Goal: Transaction & Acquisition: Purchase product/service

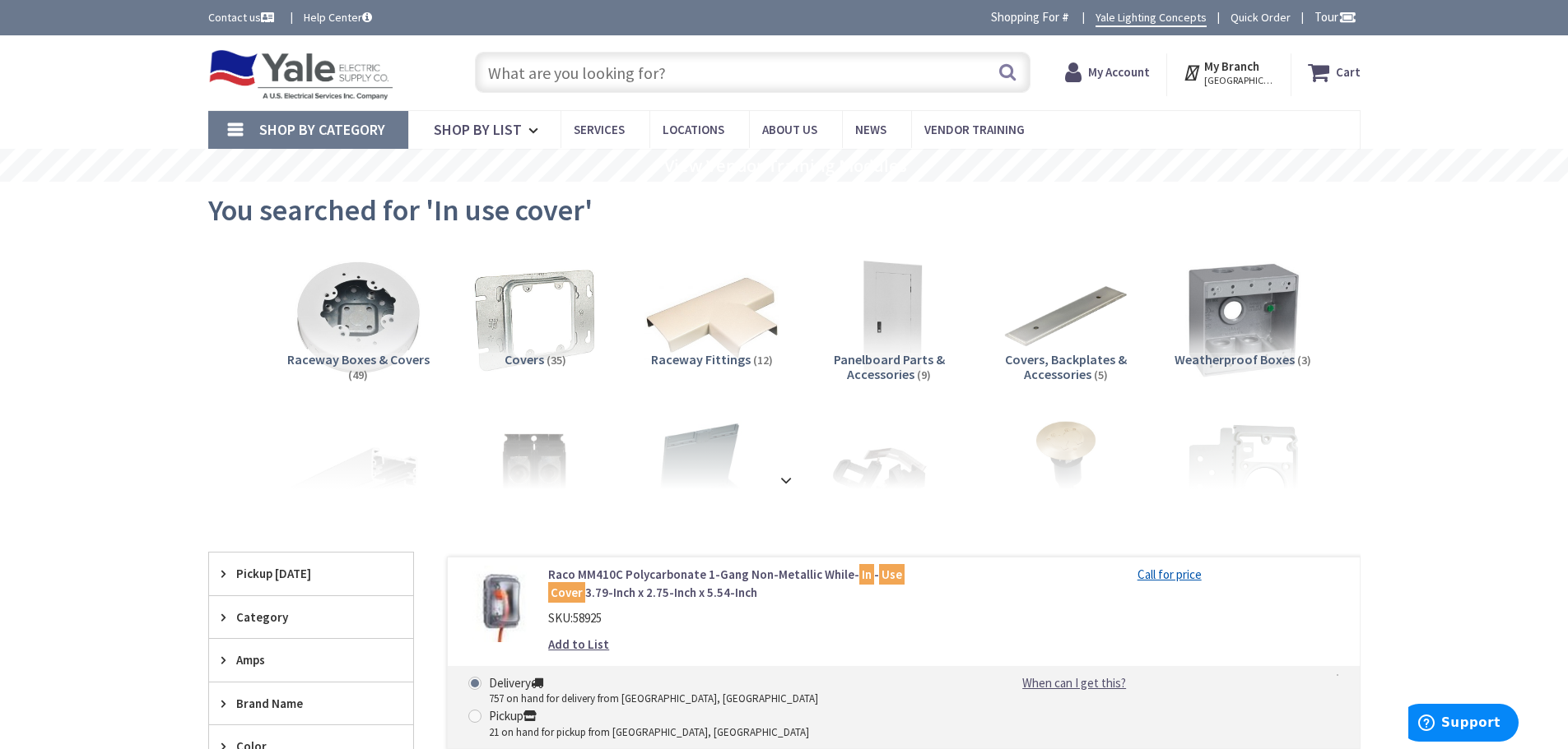
drag, startPoint x: 701, startPoint y: 66, endPoint x: 926, endPoint y: 46, distance: 225.9
click at [706, 66] on input "text" at bounding box center [752, 72] width 556 height 41
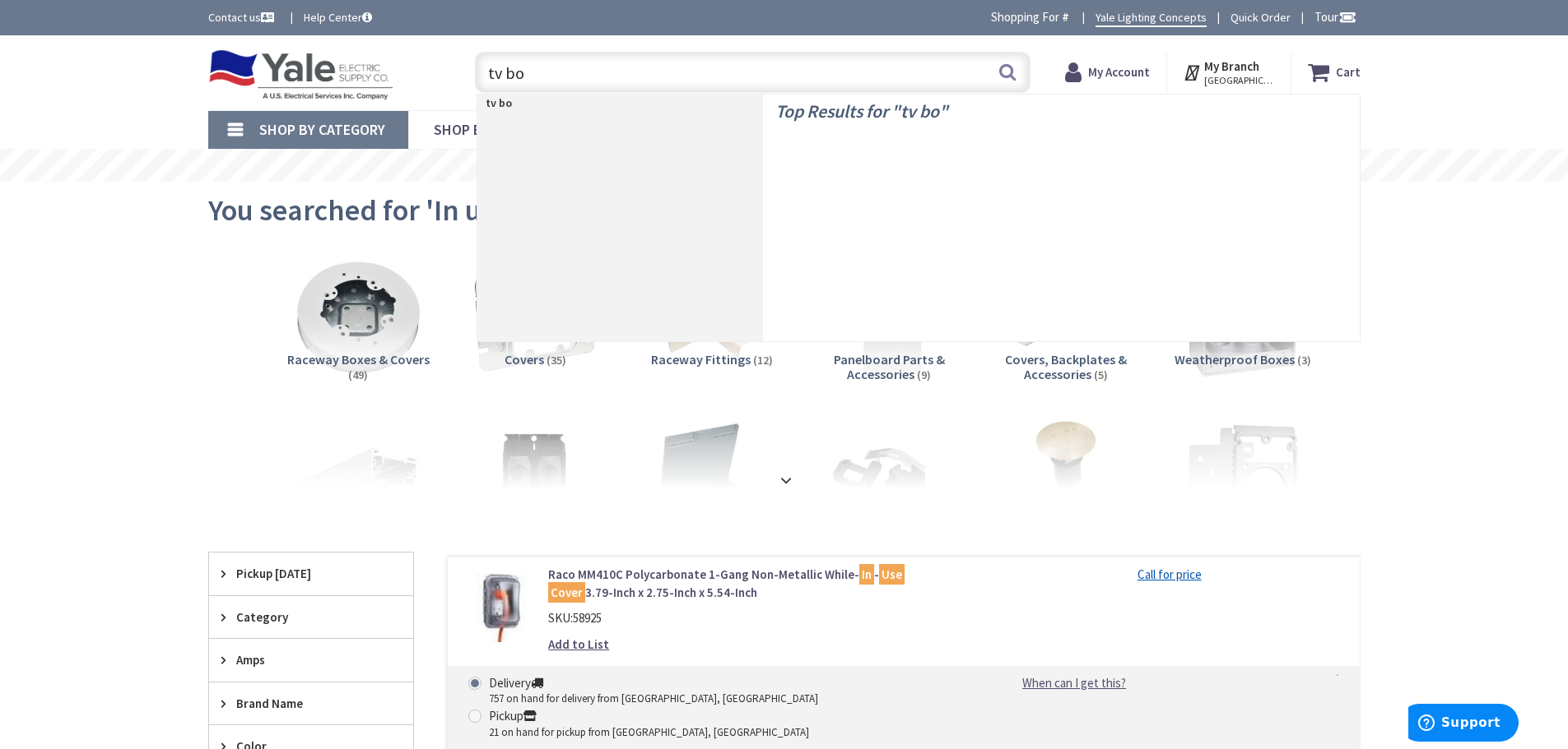
type input "tv box"
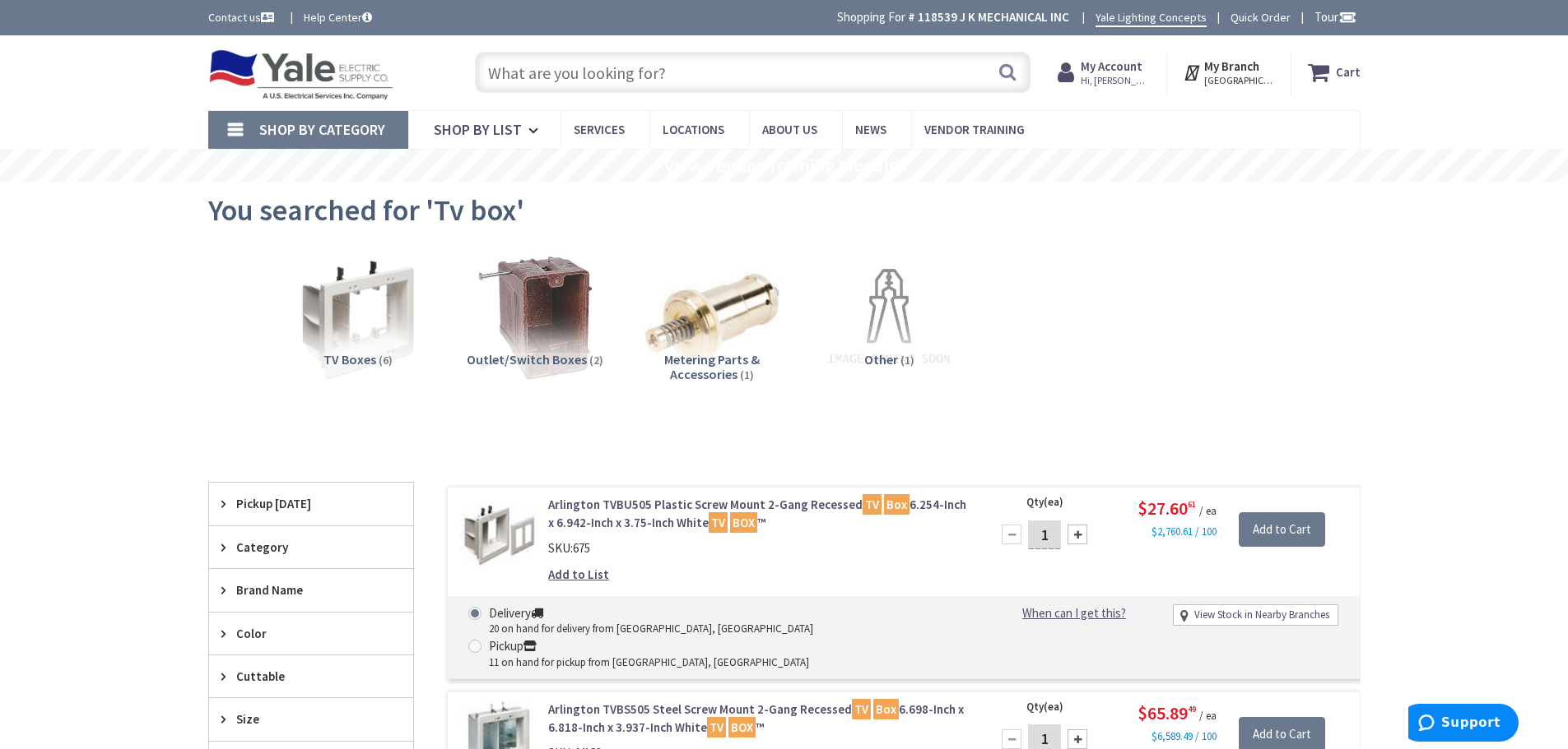
click at [813, 77] on input "text" at bounding box center [752, 72] width 556 height 41
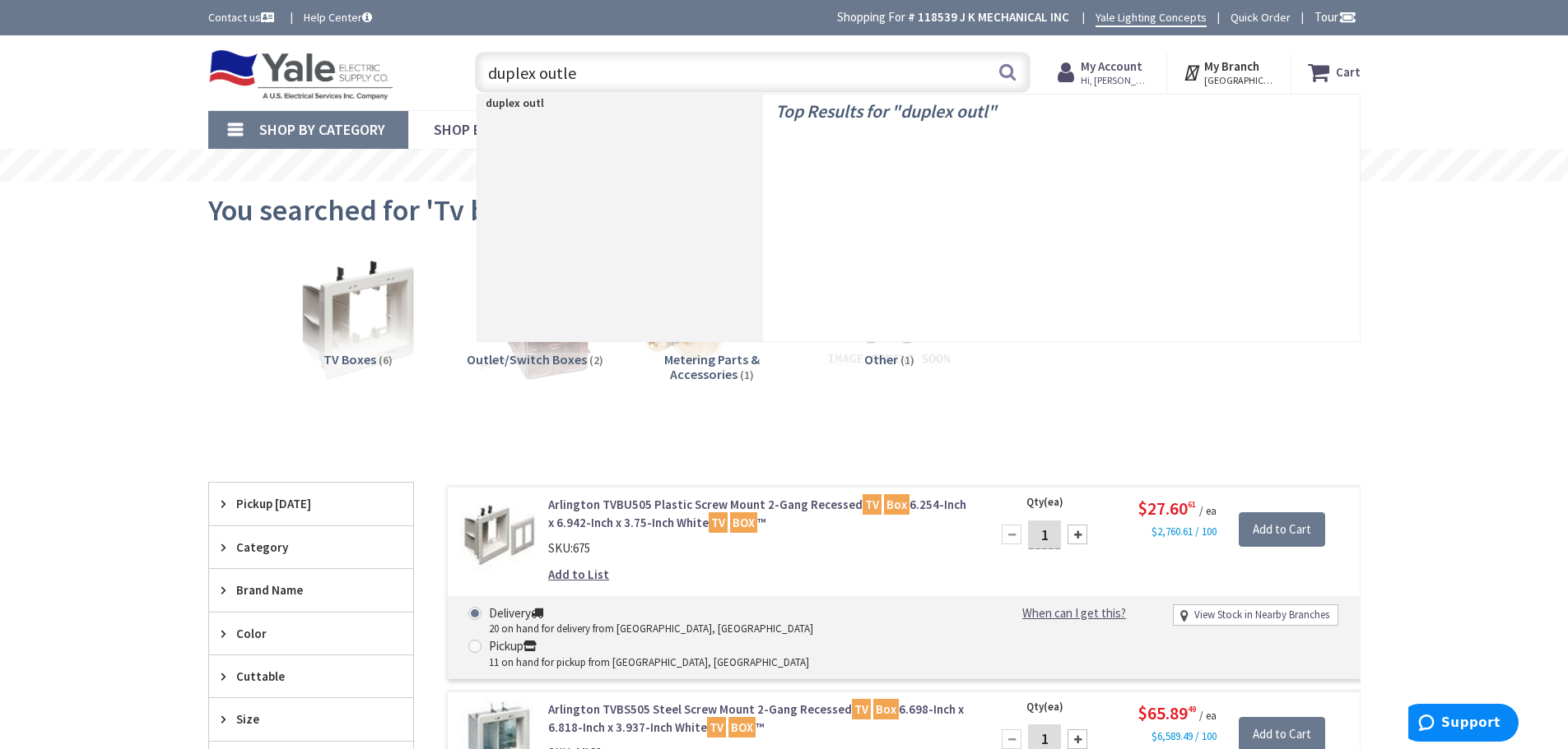
type input "duplex outlet"
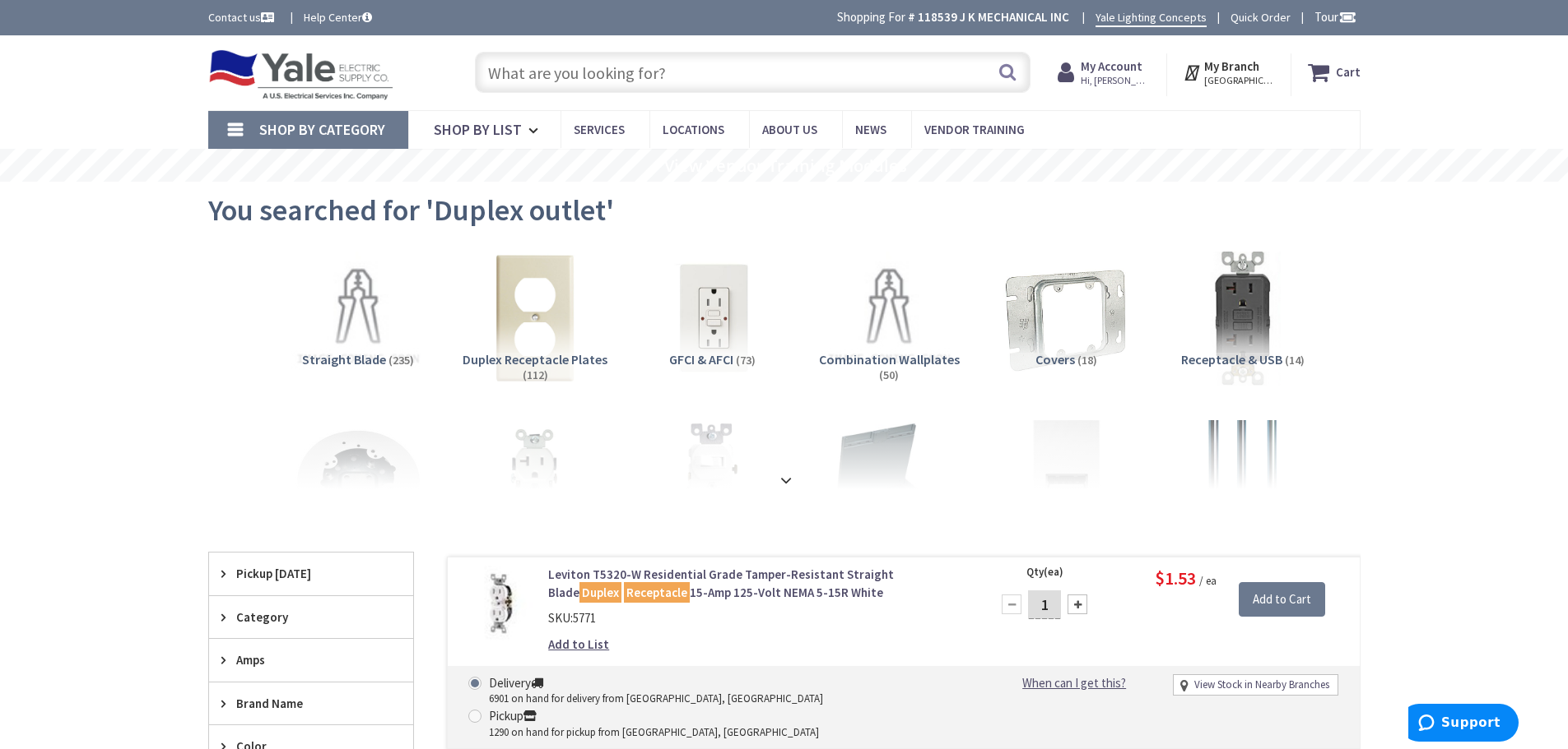
click at [623, 76] on input "text" at bounding box center [752, 72] width 556 height 41
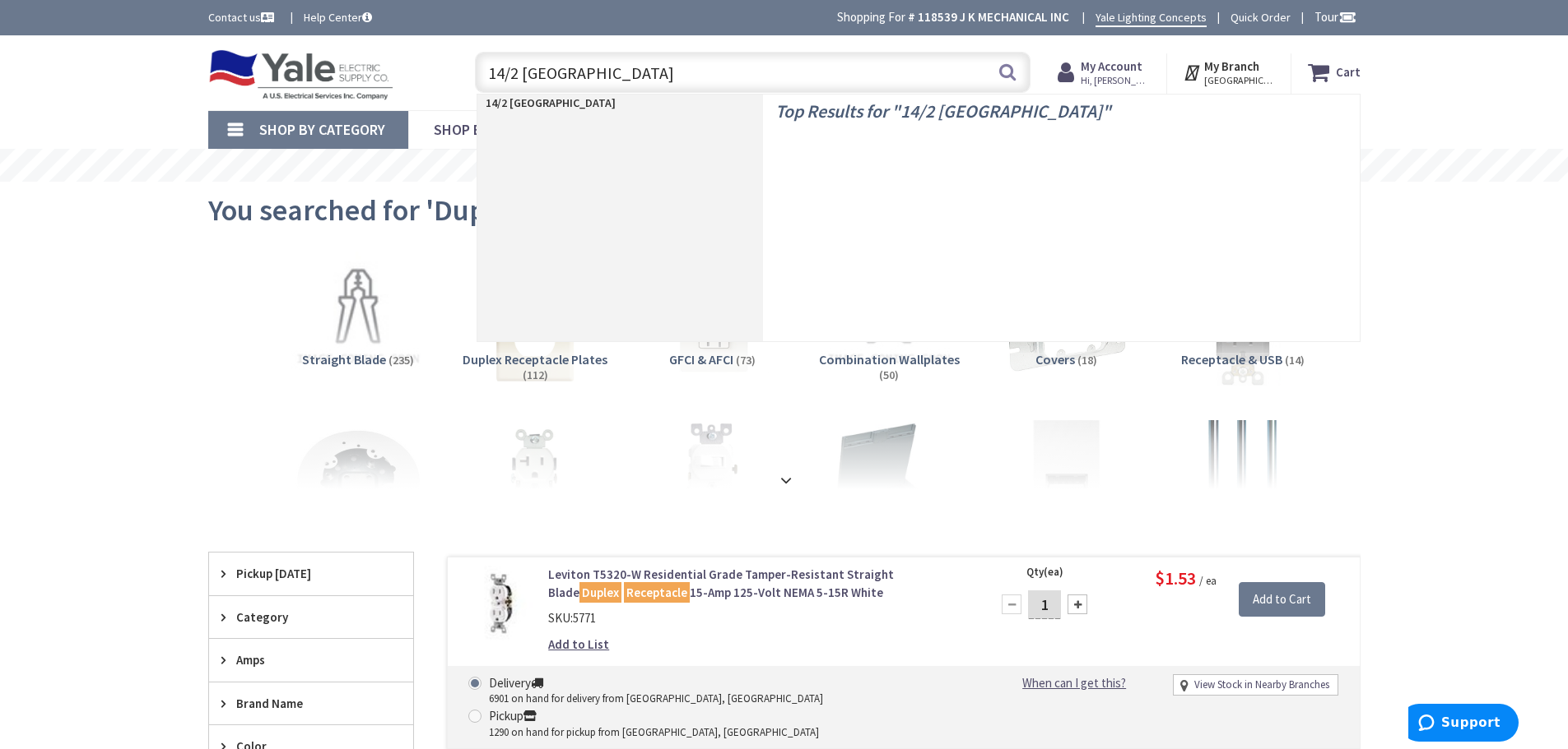
type input "14/2 romex"
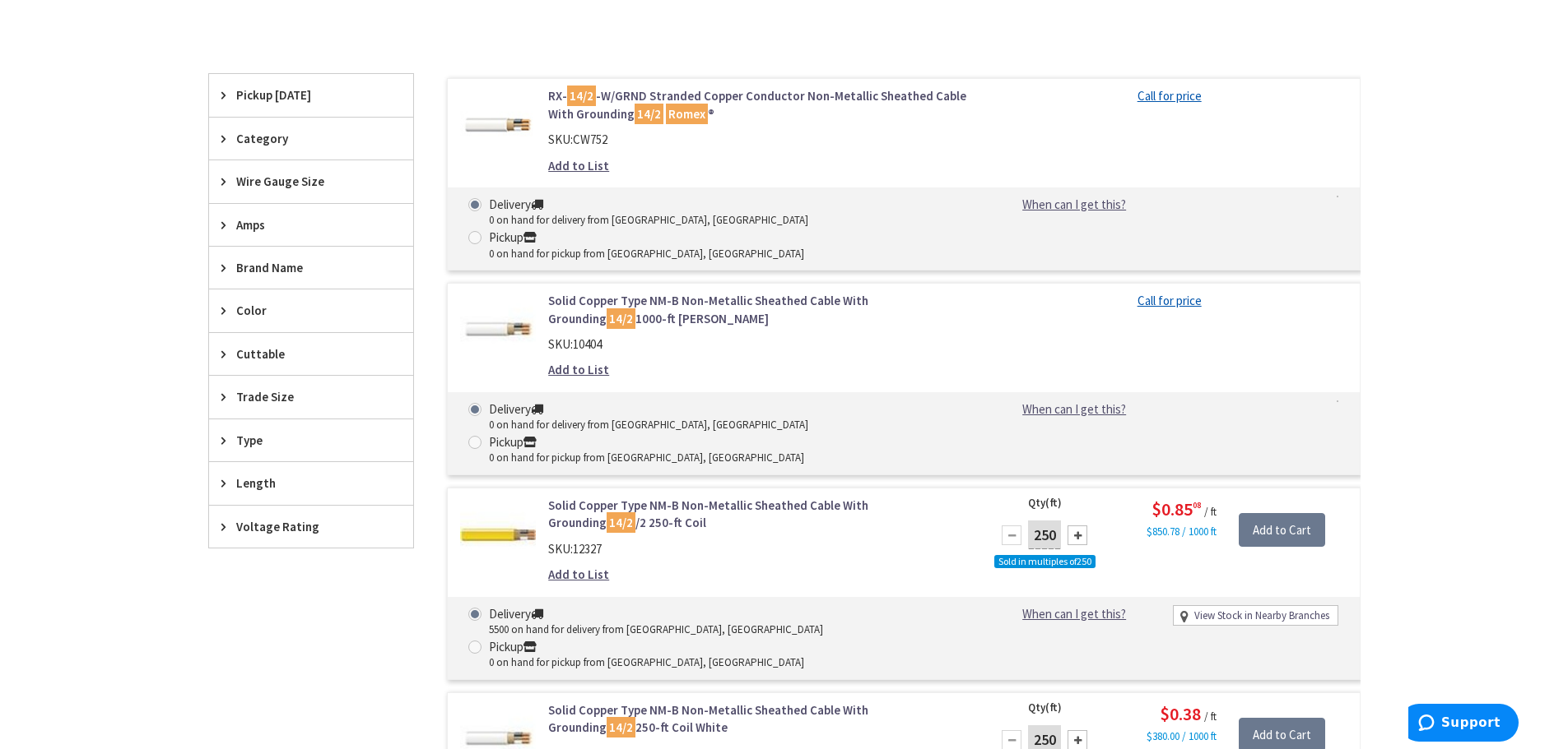
scroll to position [411, 0]
